Goal: Information Seeking & Learning: Understand process/instructions

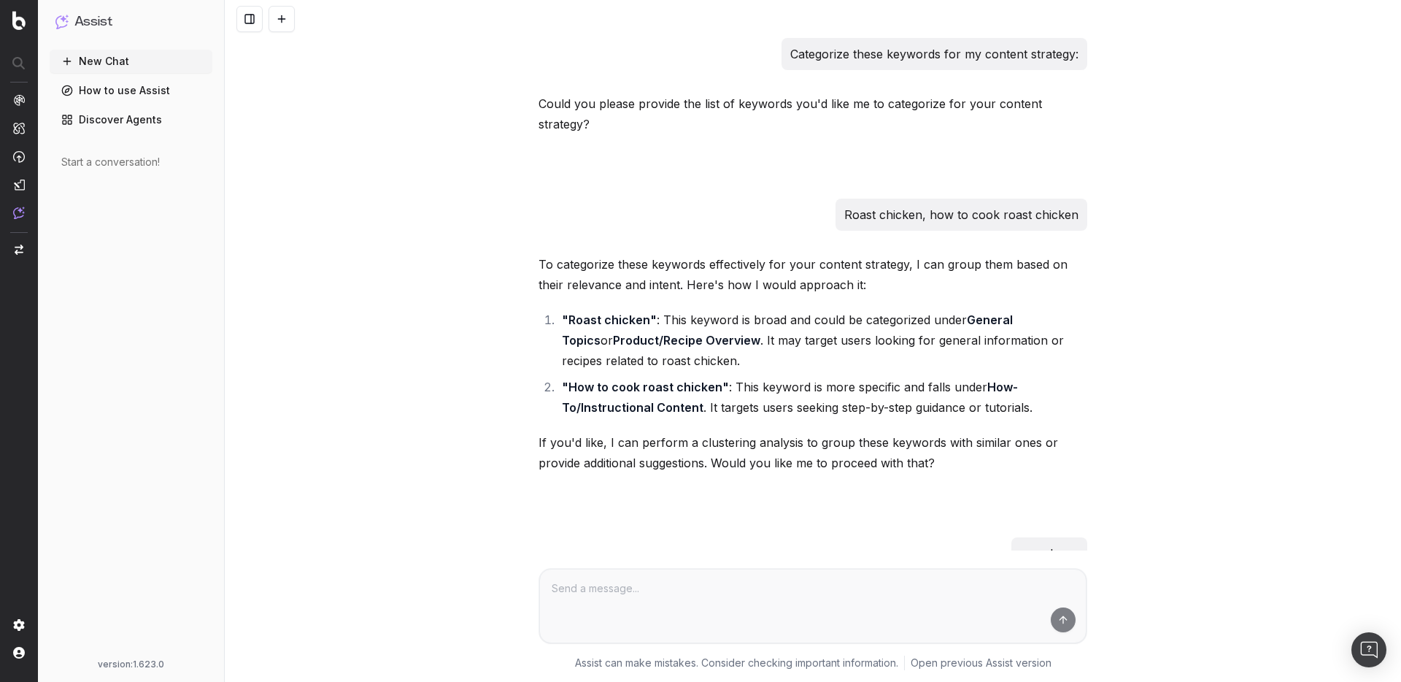
click at [974, 53] on p "Categorize these keywords for my content strategy:" at bounding box center [934, 54] width 288 height 20
copy p "Categorize these keywords for my content strategy:"
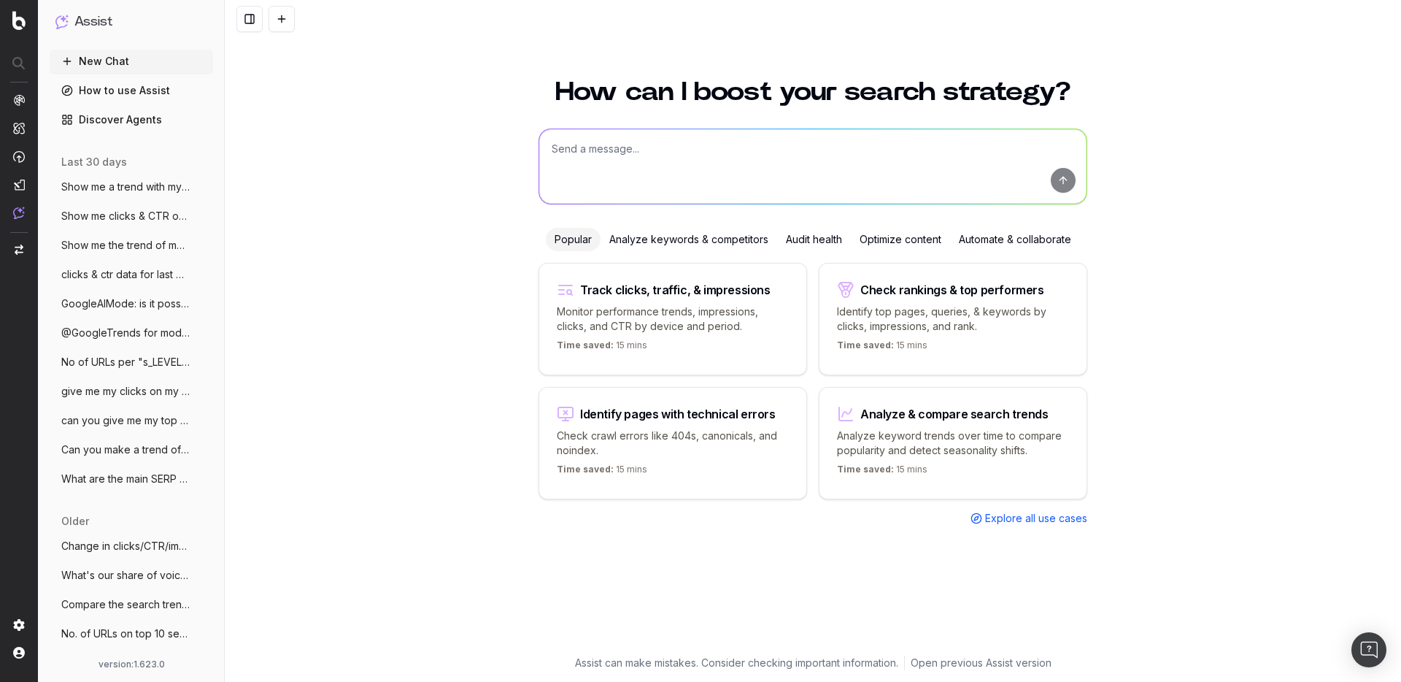
click at [147, 95] on link "How to use Assist" at bounding box center [131, 90] width 163 height 23
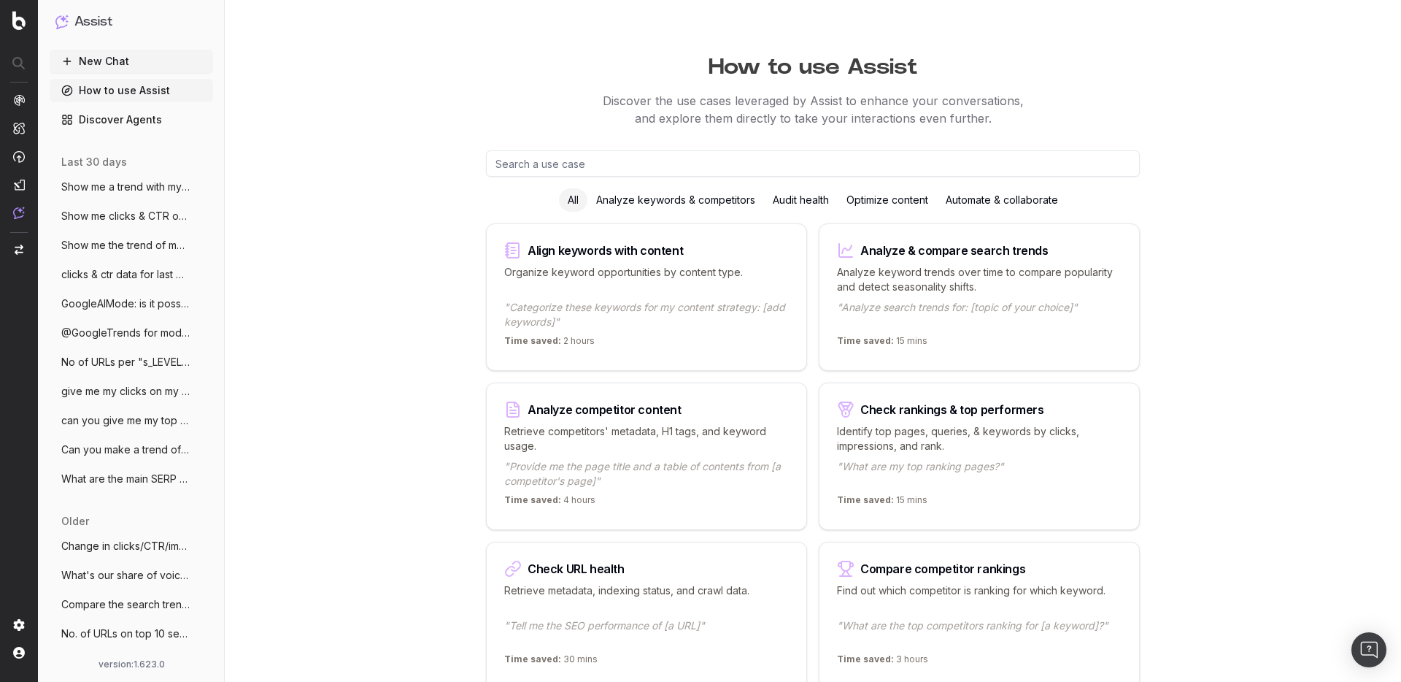
click at [651, 201] on div "Analyze keywords & competitors" at bounding box center [675, 199] width 177 height 23
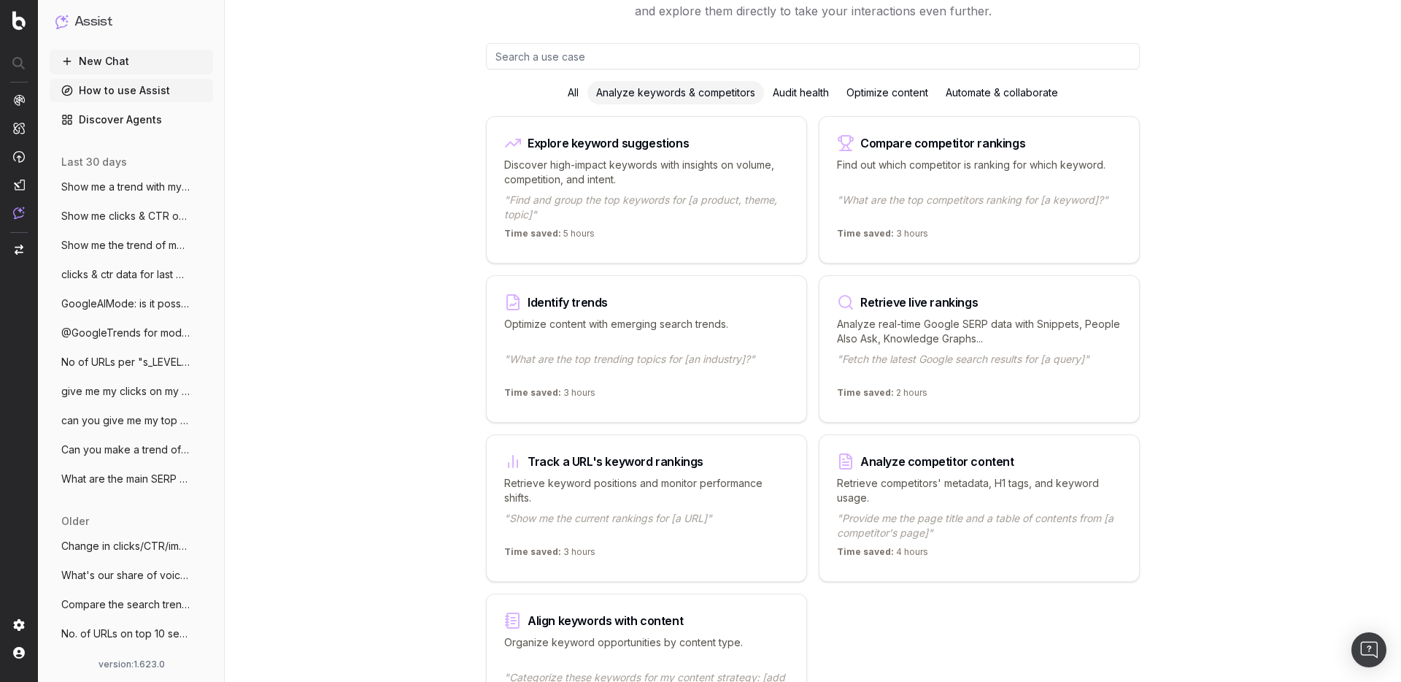
scroll to position [125, 0]
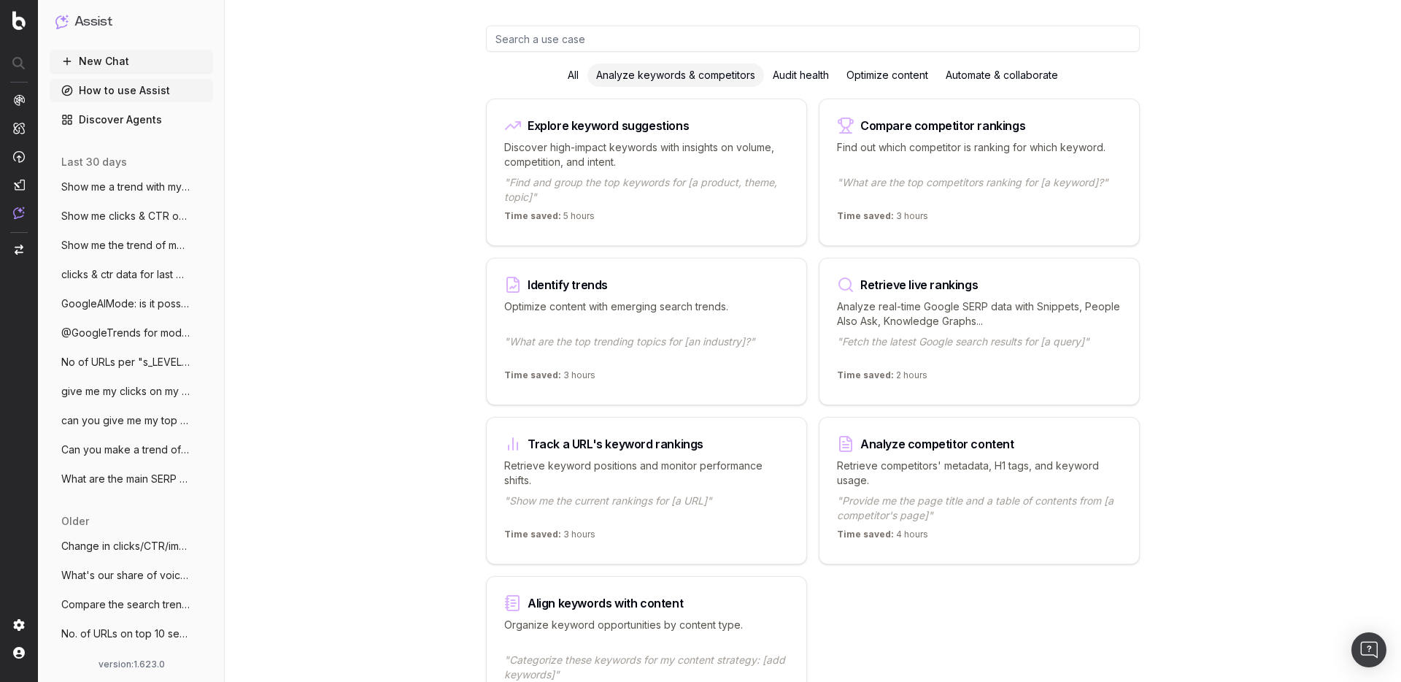
click at [800, 82] on div "Audit health" at bounding box center [801, 74] width 74 height 23
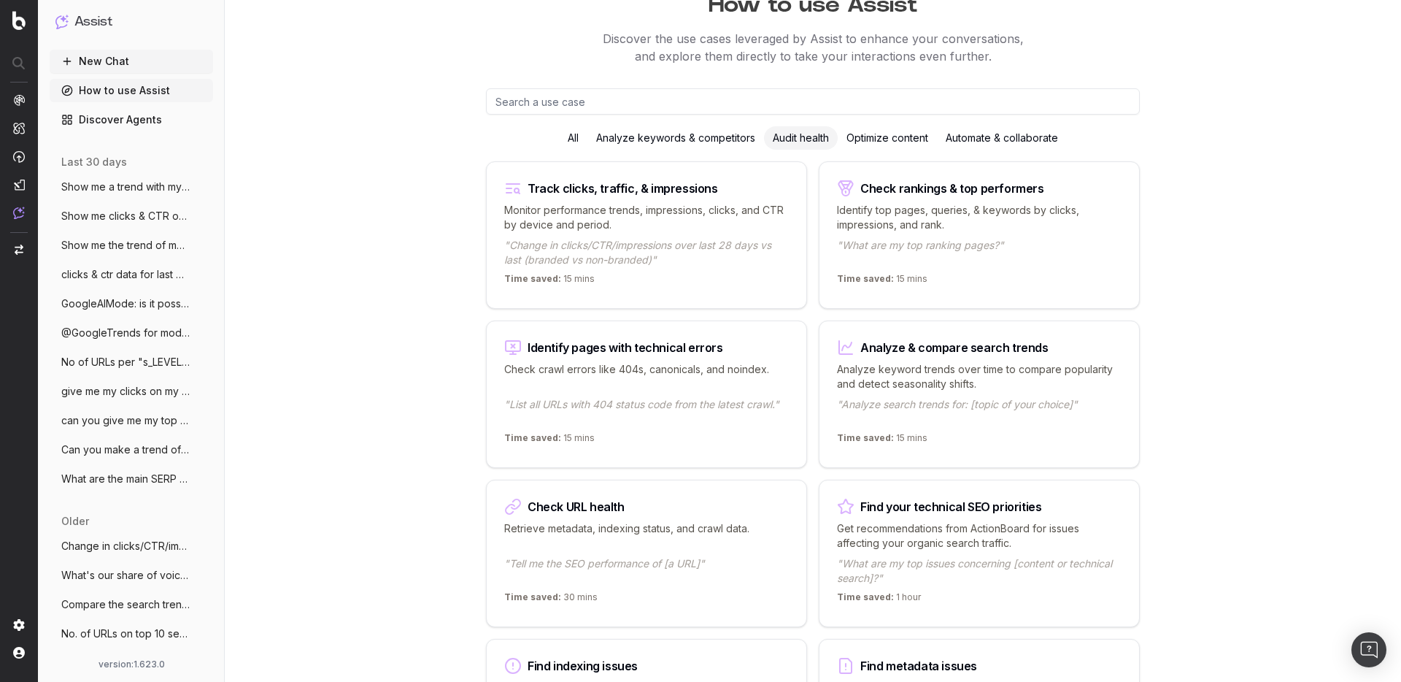
scroll to position [25, 0]
